Goal: Task Accomplishment & Management: Manage account settings

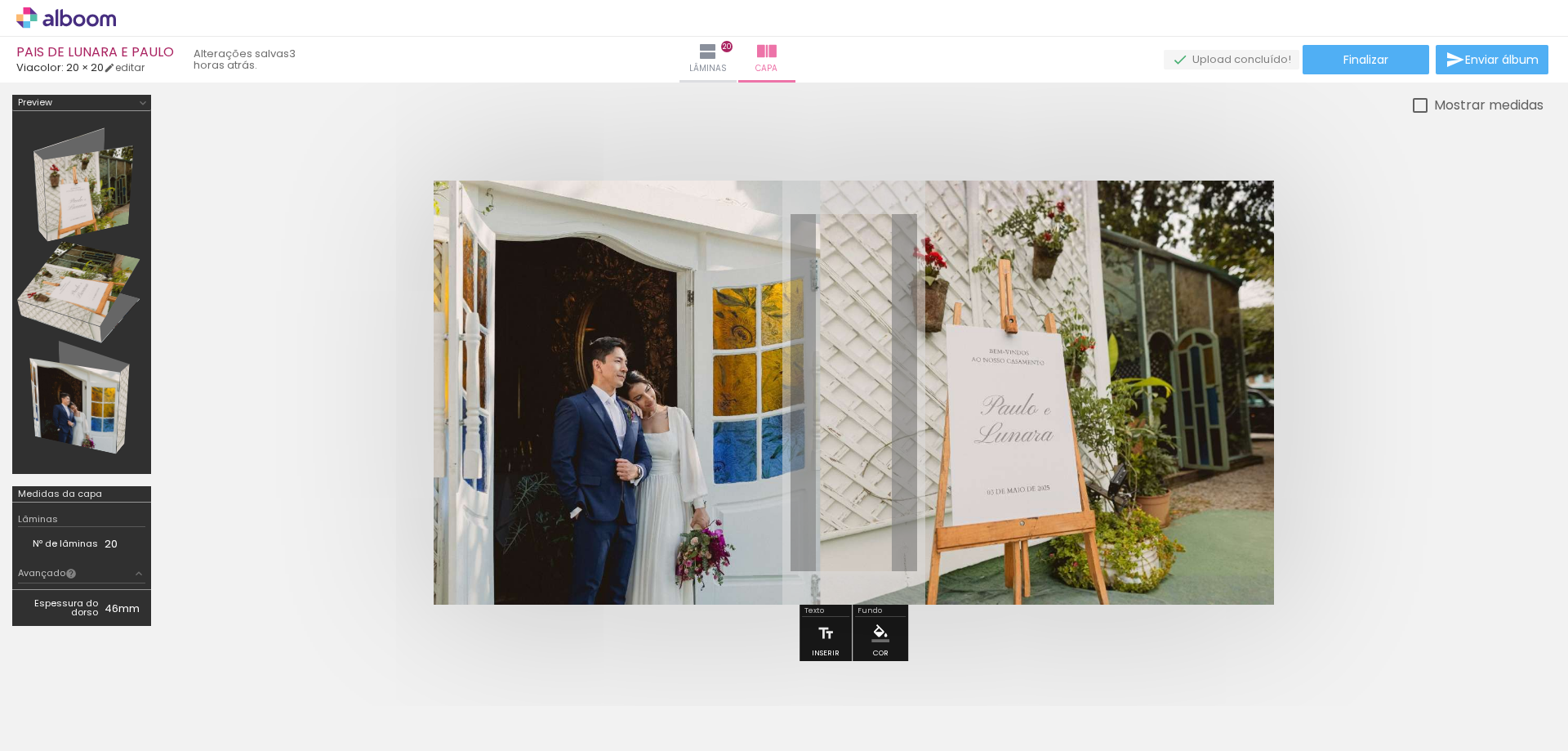
click at [1417, 112] on div at bounding box center [1421, 105] width 15 height 15
type paper-checkbox "on"
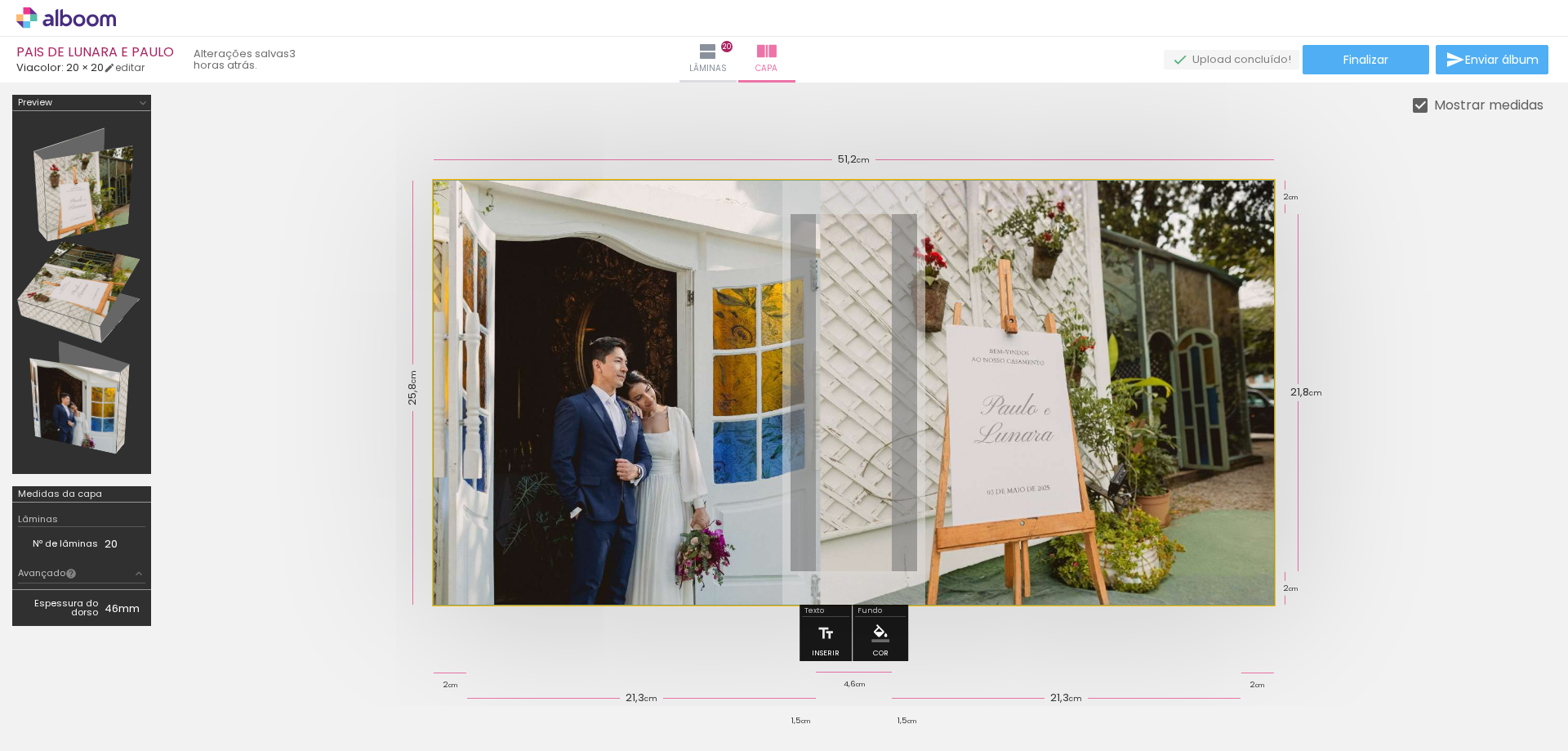
drag, startPoint x: 807, startPoint y: 366, endPoint x: 788, endPoint y: 367, distance: 19.0
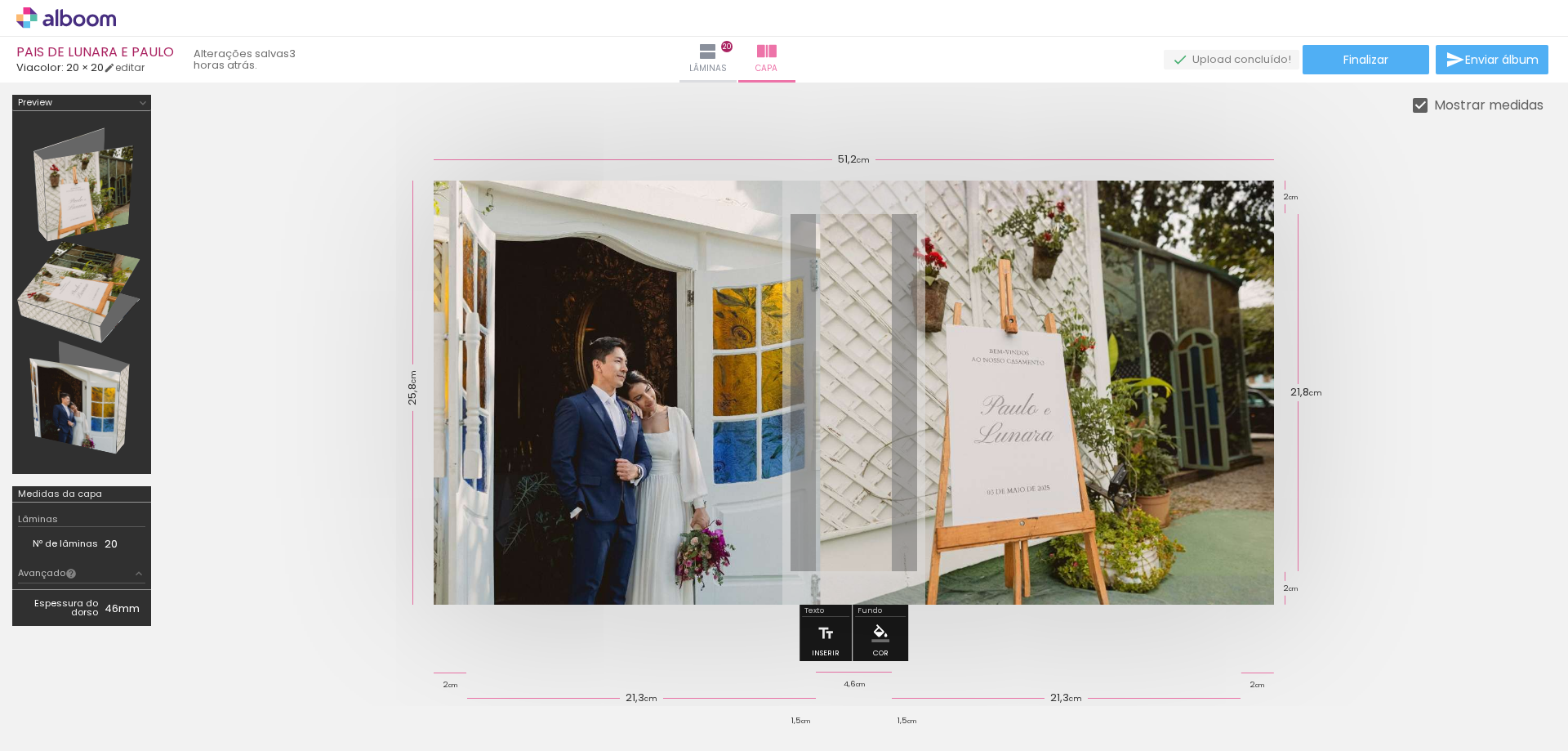
click at [1110, 195] on quentale-photo at bounding box center [854, 392] width 840 height 424
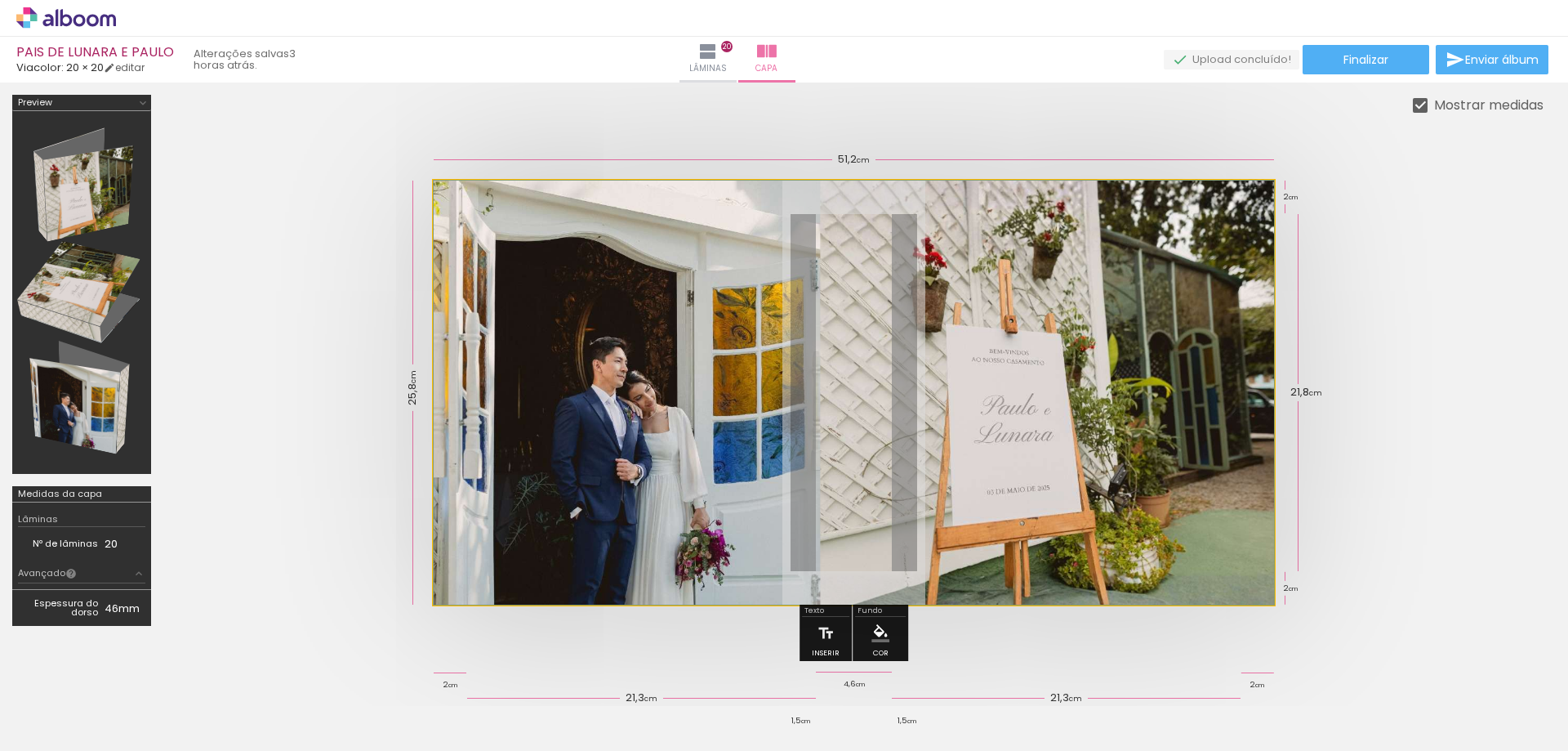
click at [1110, 195] on quentale-photo at bounding box center [854, 392] width 840 height 424
drag, startPoint x: 1138, startPoint y: 264, endPoint x: 1109, endPoint y: 266, distance: 29.1
click at [1100, 268] on quentale-photo at bounding box center [854, 392] width 840 height 424
drag, startPoint x: 1100, startPoint y: 268, endPoint x: 1049, endPoint y: 276, distance: 51.6
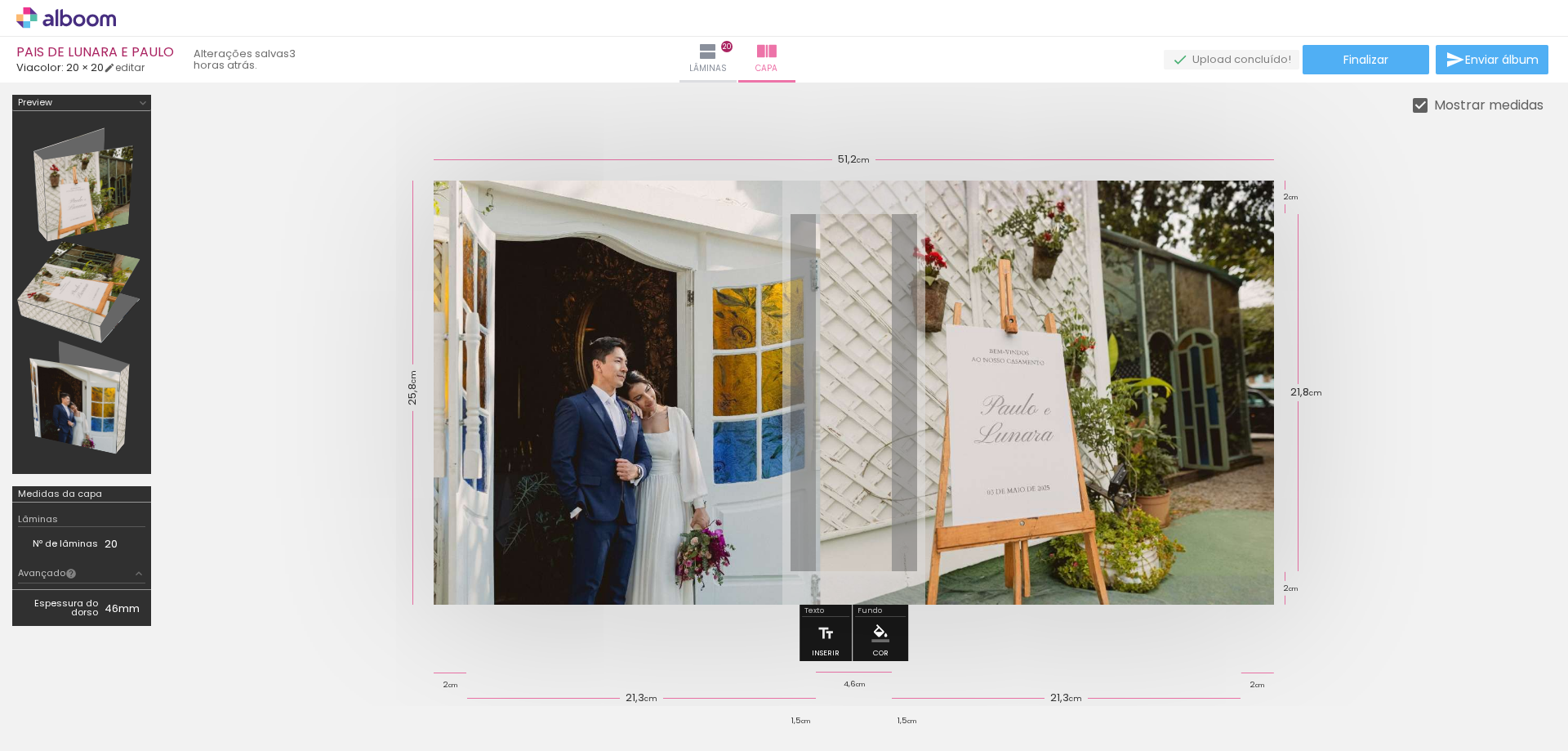
click at [0, 0] on div at bounding box center [0, 0] width 0 height 0
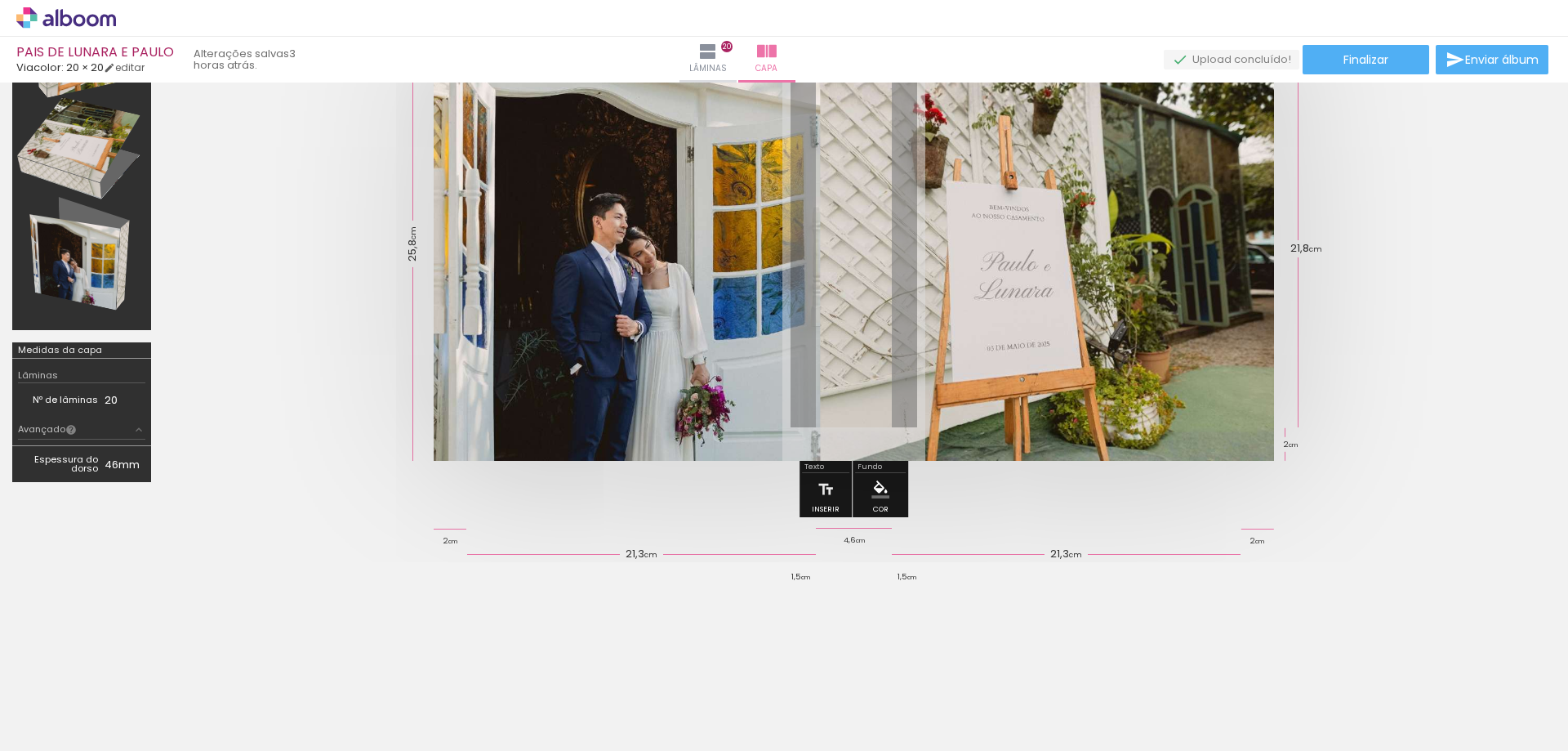
click at [0, 0] on div at bounding box center [0, 0] width 0 height 0
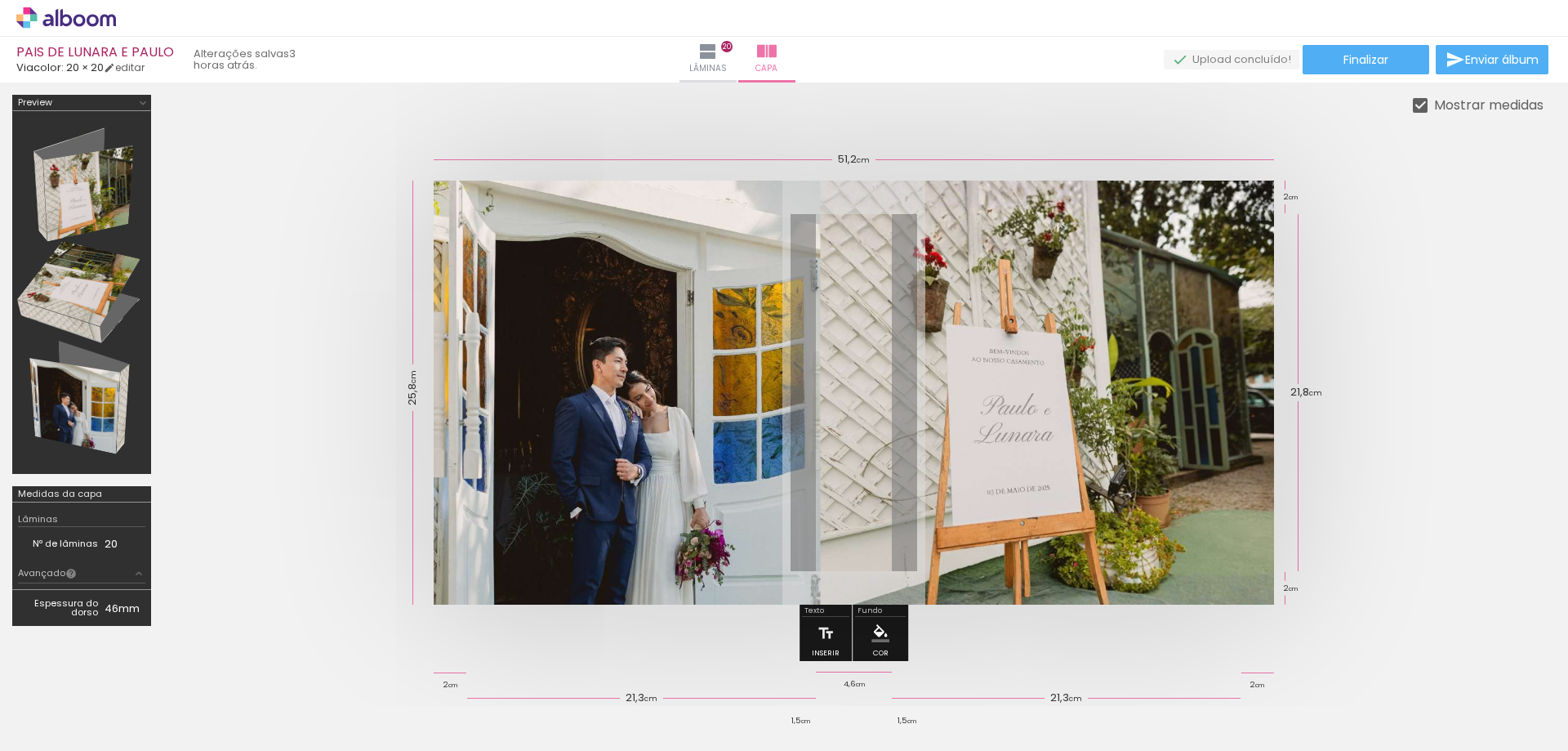
click at [0, 0] on div at bounding box center [0, 0] width 0 height 0
click at [0, 0] on iron-icon at bounding box center [0, 0] width 0 height 0
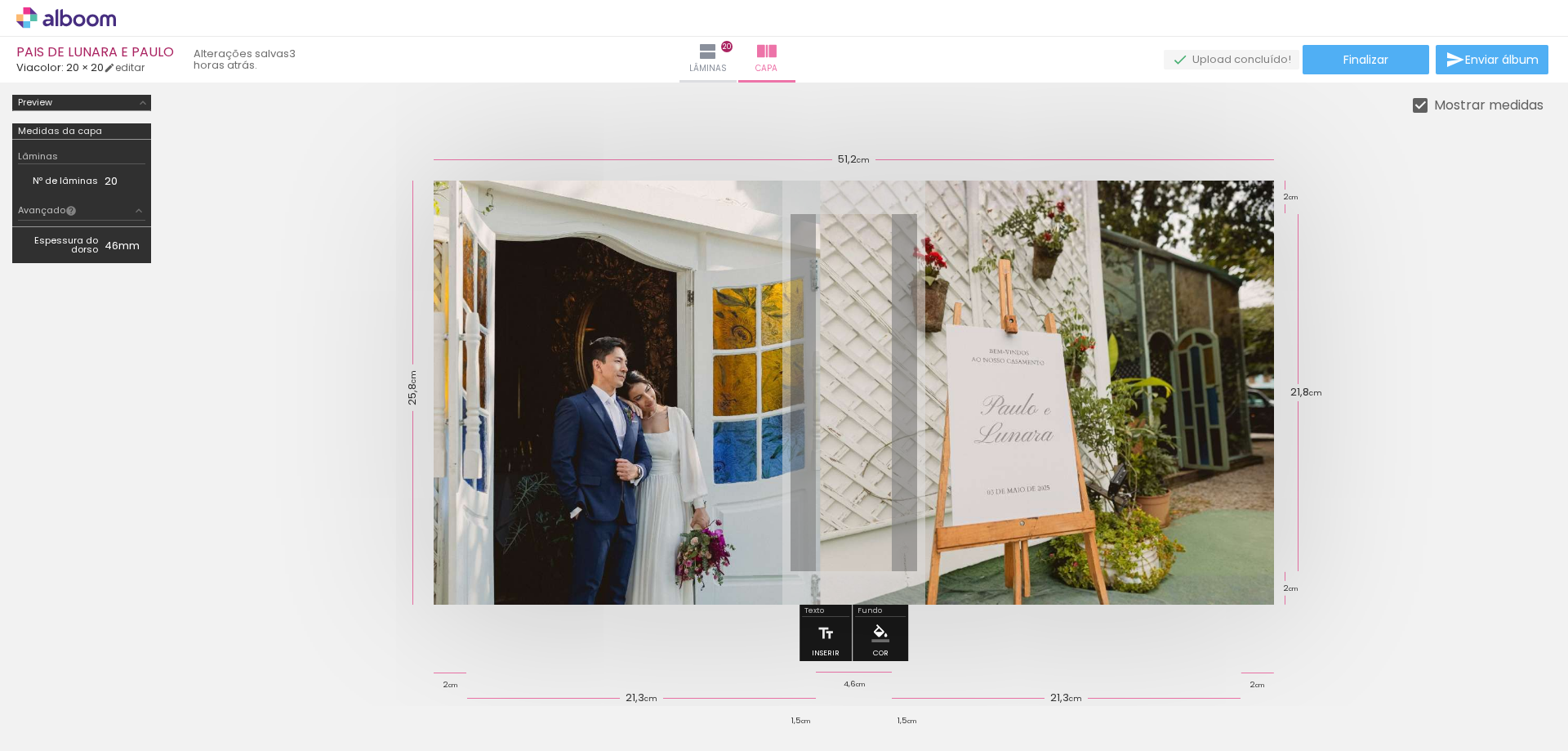
click at [0, 0] on iron-icon at bounding box center [0, 0] width 0 height 0
